Goal: Information Seeking & Learning: Learn about a topic

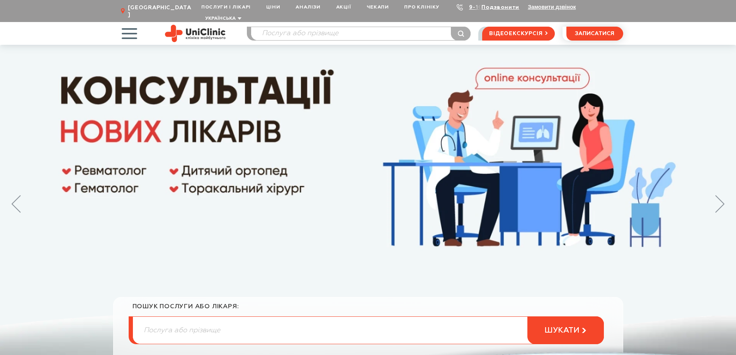
drag, startPoint x: 679, startPoint y: 121, endPoint x: 678, endPoint y: 170, distance: 48.7
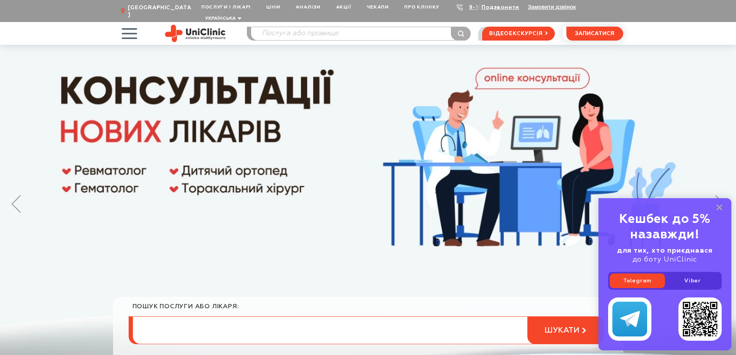
click at [223, 319] on input "search" at bounding box center [368, 330] width 471 height 27
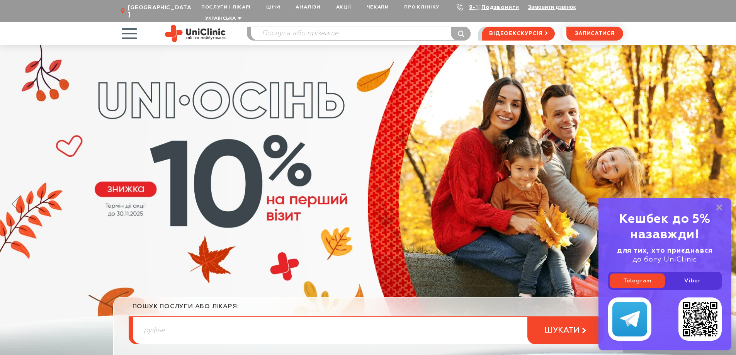
type input "руфье"
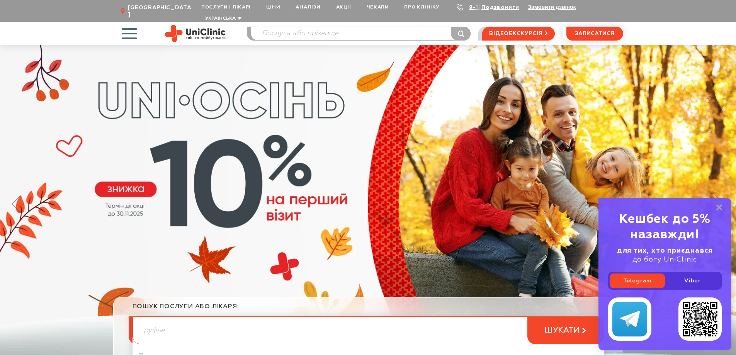
drag, startPoint x: 97, startPoint y: 283, endPoint x: 177, endPoint y: 270, distance: 80.6
drag, startPoint x: 720, startPoint y: 206, endPoint x: 719, endPoint y: 199, distance: 7.0
click at [720, 205] on icon at bounding box center [720, 207] width 6 height 7
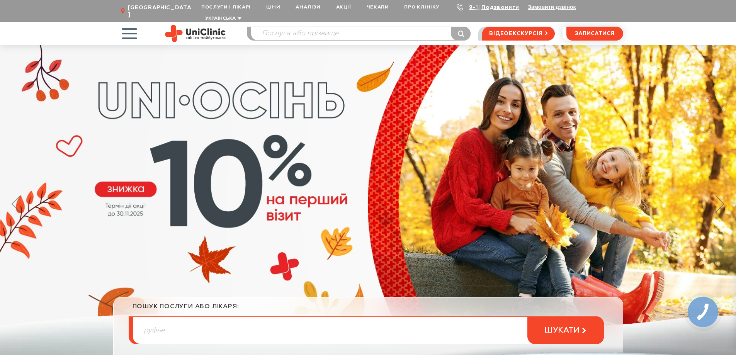
drag, startPoint x: 715, startPoint y: 169, endPoint x: 714, endPoint y: 204, distance: 34.4
click at [704, 309] on icon at bounding box center [703, 312] width 18 height 22
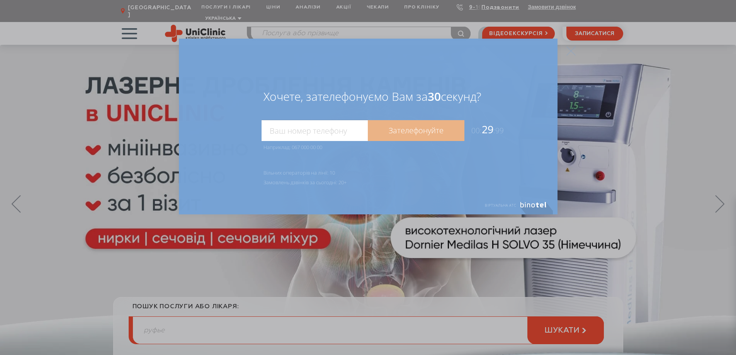
click at [336, 131] on input "tel" at bounding box center [315, 130] width 106 height 21
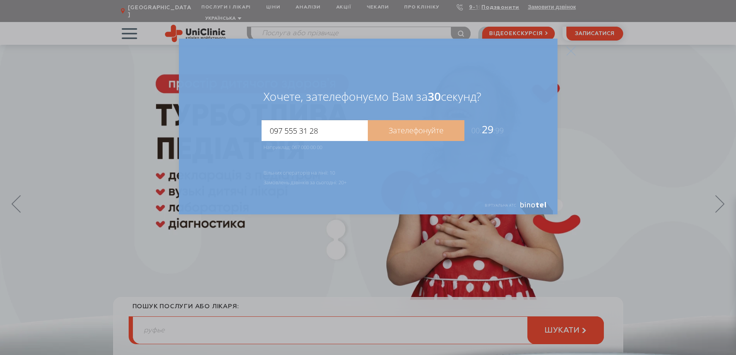
type input "097 555 31 28"
click at [431, 133] on link "Зателефонуйте" at bounding box center [416, 130] width 97 height 21
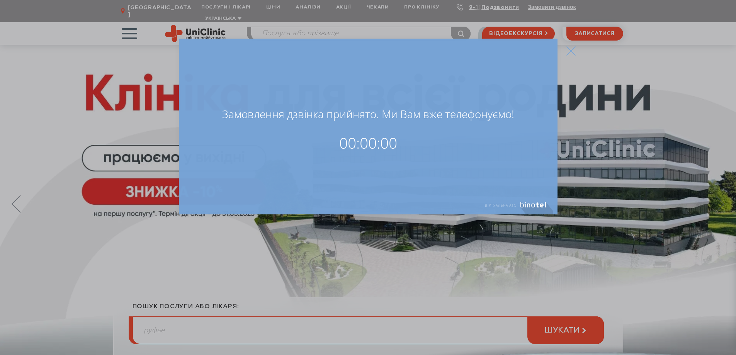
click at [572, 49] on icon at bounding box center [571, 50] width 9 height 9
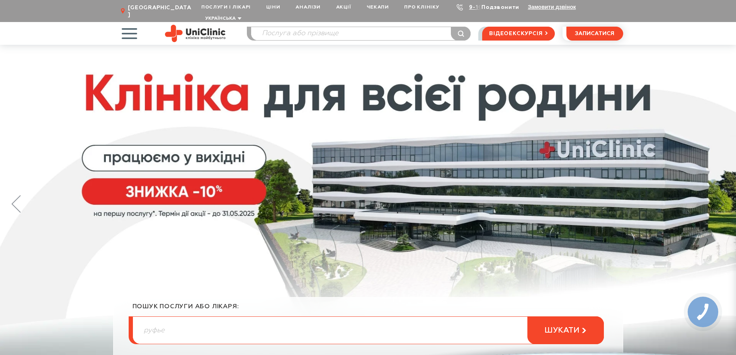
click at [497, 8] on link "Подзвонити" at bounding box center [501, 7] width 38 height 5
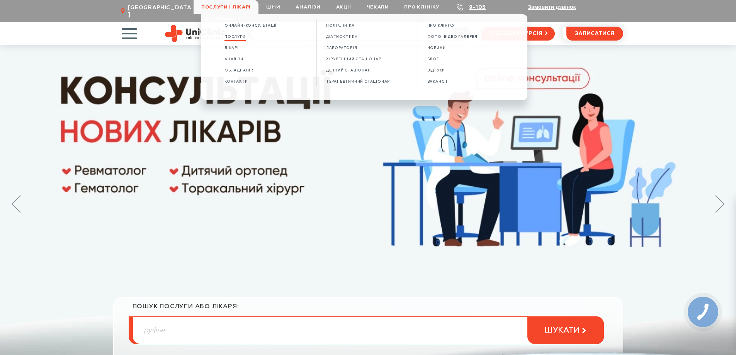
click at [241, 37] on span "Послуги" at bounding box center [235, 37] width 21 height 4
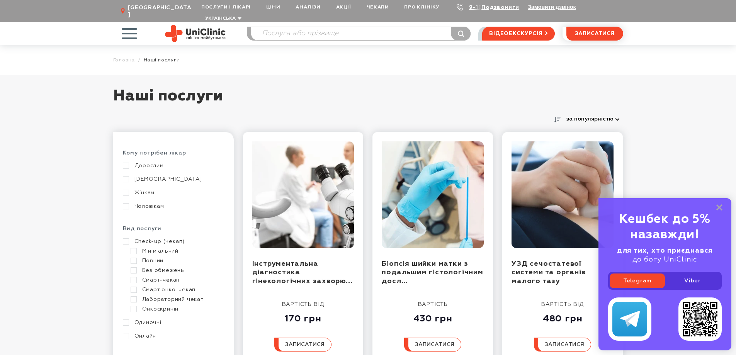
click at [128, 176] on link "Дітям" at bounding box center [172, 179] width 99 height 7
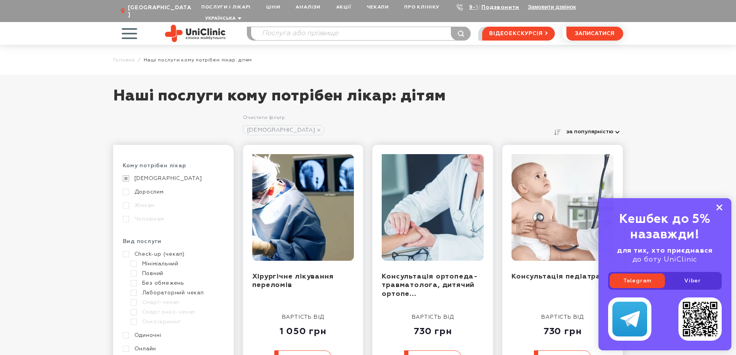
click at [719, 208] on icon at bounding box center [720, 207] width 6 height 7
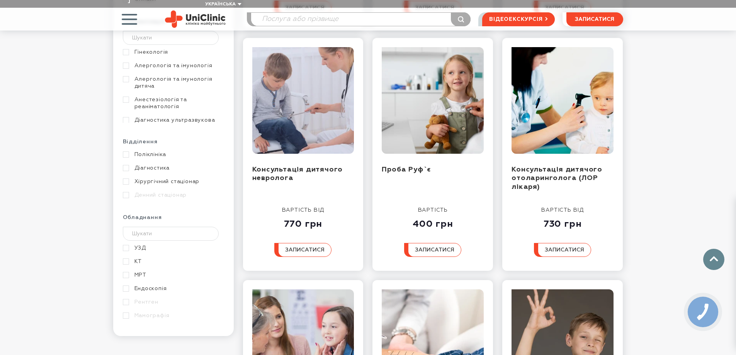
drag, startPoint x: 676, startPoint y: 179, endPoint x: 679, endPoint y: 192, distance: 13.7
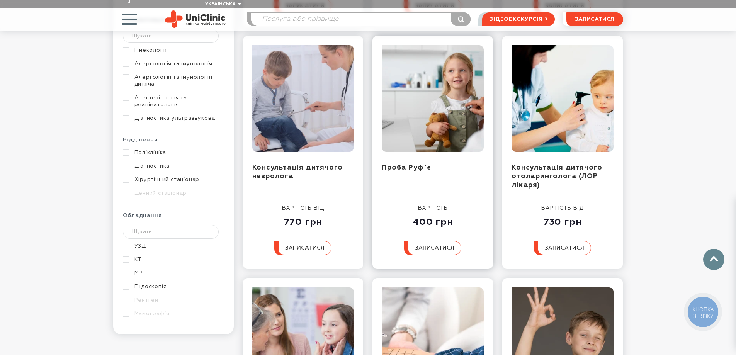
click at [427, 116] on img at bounding box center [433, 98] width 102 height 107
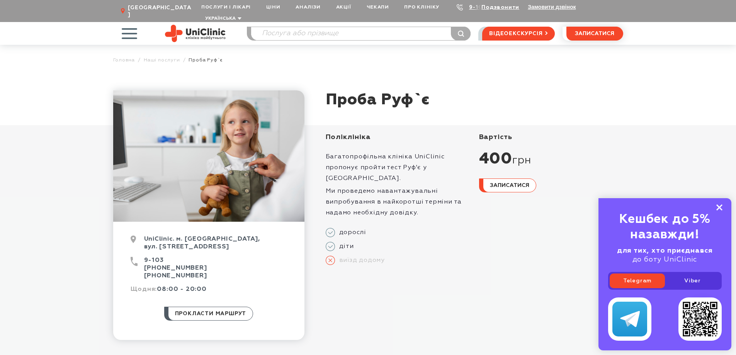
click at [720, 208] on rect at bounding box center [720, 207] width 6 height 6
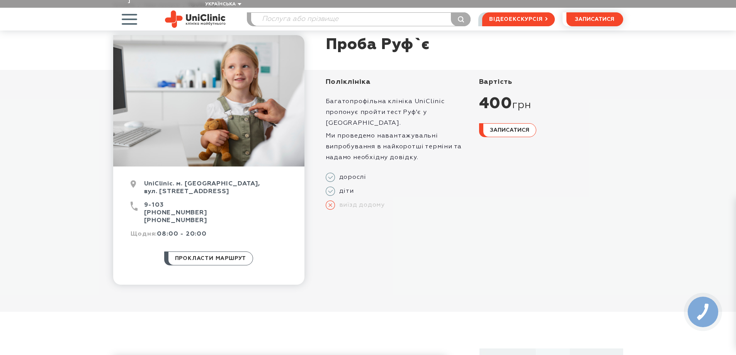
drag, startPoint x: 664, startPoint y: 188, endPoint x: 668, endPoint y: 197, distance: 9.5
